Goal: Check status: Check status

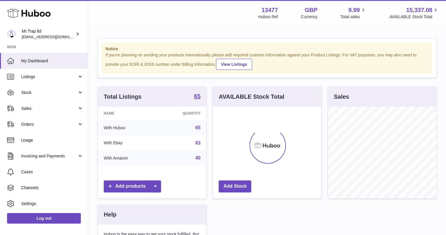
scroll to position [92, 108]
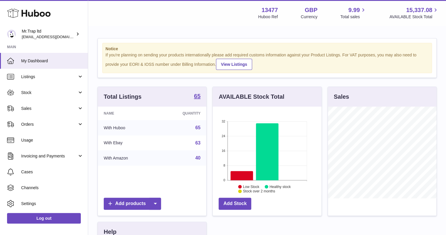
click at [21, 106] on link "Sales" at bounding box center [44, 108] width 88 height 16
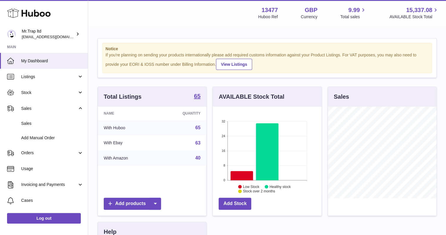
click at [28, 121] on span "Sales" at bounding box center [52, 124] width 62 height 6
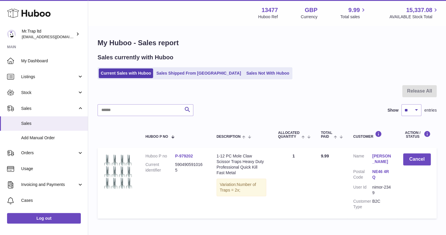
click at [180, 75] on link "Sales Shipped From [GEOGRAPHIC_DATA]" at bounding box center [198, 73] width 89 height 10
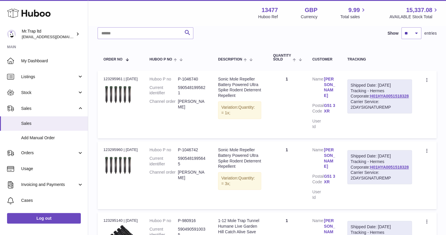
scroll to position [70, 0]
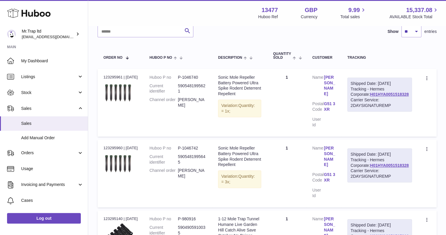
drag, startPoint x: 411, startPoint y: 105, endPoint x: 369, endPoint y: 106, distance: 42.0
click at [369, 106] on div "Shipped Date: 22nd Aug 2025 Tracking - Hermes Corporate: H01HYA0051518328 Carri…" at bounding box center [379, 95] width 65 height 34
drag, startPoint x: 369, startPoint y: 106, endPoint x: 372, endPoint y: 105, distance: 3.6
copy link "H01HYA0051518328"
drag, startPoint x: 382, startPoint y: 100, endPoint x: 354, endPoint y: 94, distance: 28.6
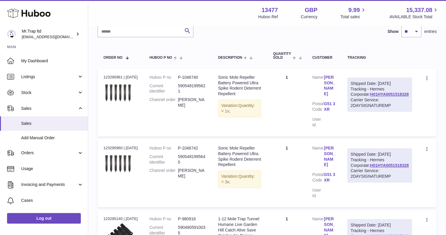
click at [335, 95] on dl "Customer Name Alistair Robertson Postal Code G51 3XR User Id" at bounding box center [323, 103] width 23 height 56
drag, startPoint x: 410, startPoint y: 103, endPoint x: 369, endPoint y: 106, distance: 41.2
click at [369, 106] on div "Shipped Date: 22nd Aug 2025 Tracking - Hermes Corporate: H01HYA0051518328 Carri…" at bounding box center [379, 95] width 65 height 34
copy link "H01HYA0051518328"
